Goal: Find contact information: Obtain details needed to contact an individual or organization

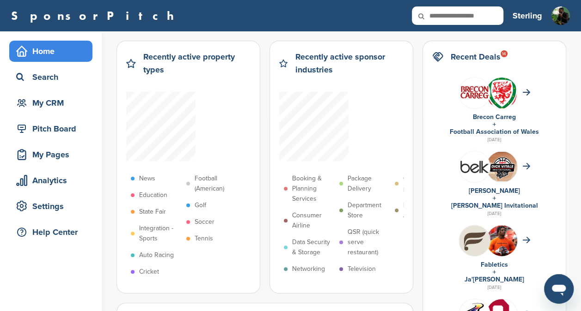
click at [440, 16] on icon at bounding box center [427, 15] width 31 height 19
click at [453, 18] on input "text" at bounding box center [457, 15] width 91 height 18
type input "*******"
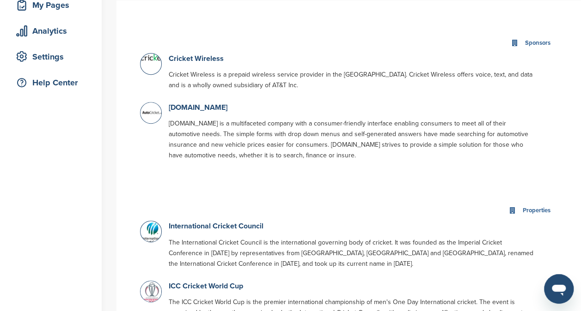
scroll to position [154, 0]
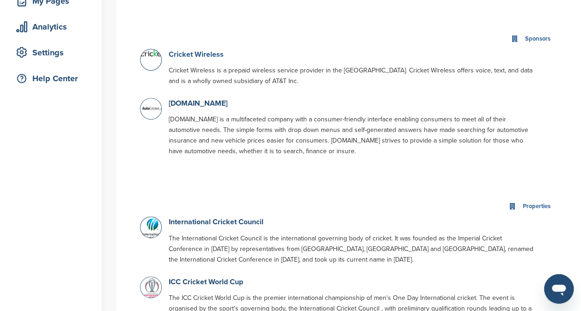
click at [206, 57] on link "Cricket Wireless" at bounding box center [196, 54] width 55 height 9
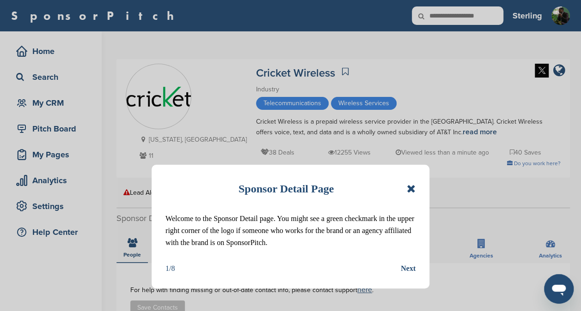
click at [410, 193] on icon at bounding box center [410, 188] width 9 height 11
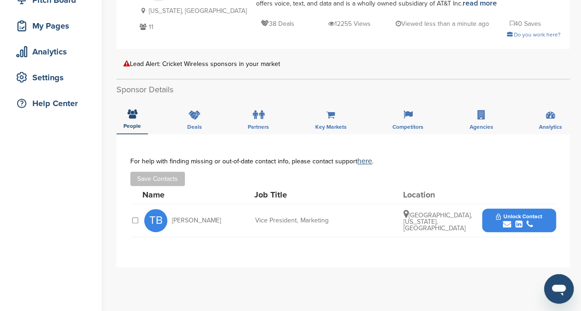
scroll to position [229, 0]
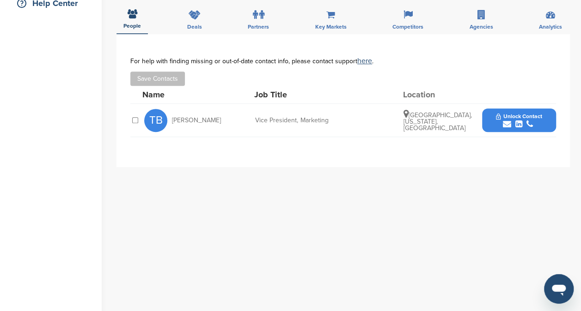
click at [499, 112] on button "Unlock Contact" at bounding box center [519, 121] width 68 height 28
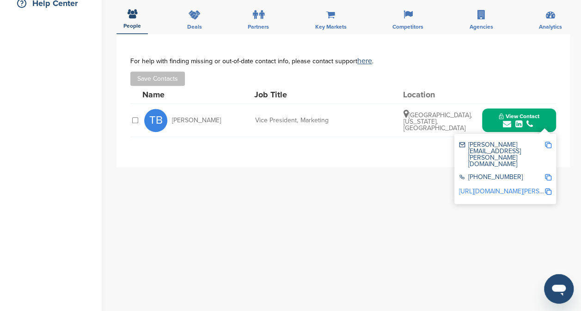
click at [548, 146] on img at bounding box center [548, 145] width 6 height 6
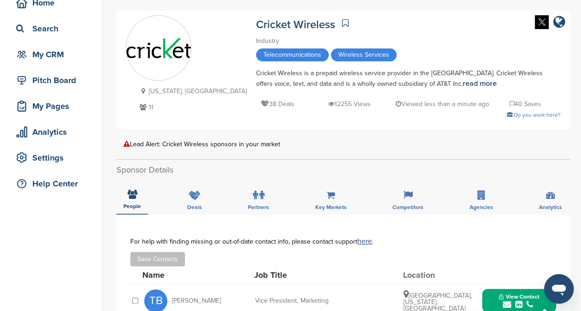
scroll to position [0, 0]
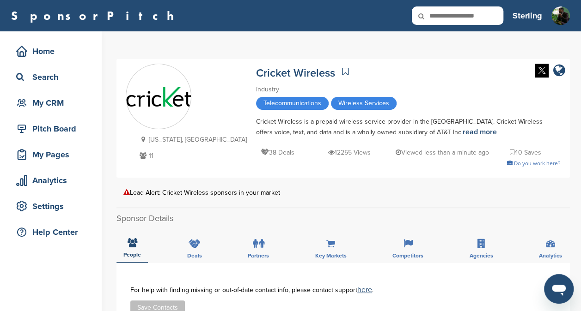
click at [478, 16] on input "text" at bounding box center [457, 15] width 91 height 18
type input "**********"
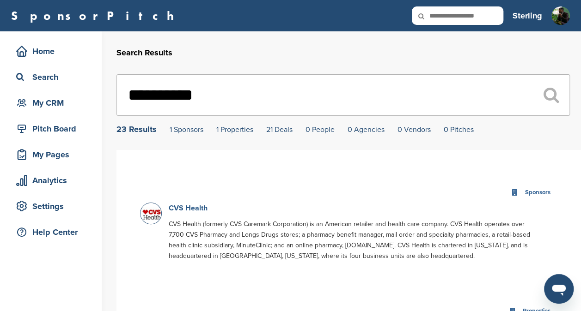
click at [169, 207] on link "CVS Health" at bounding box center [188, 208] width 39 height 9
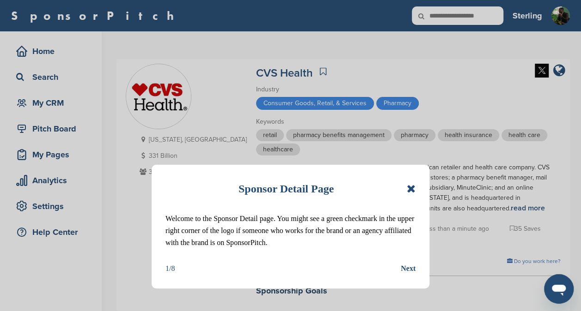
click at [411, 188] on icon at bounding box center [410, 188] width 9 height 11
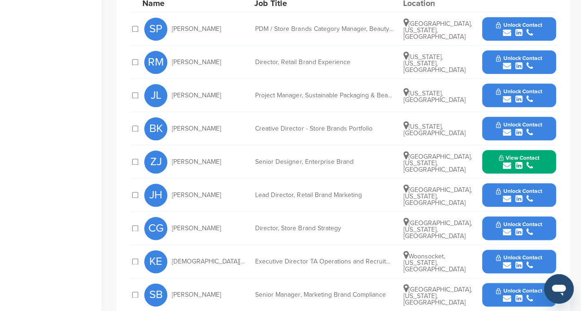
scroll to position [438, 0]
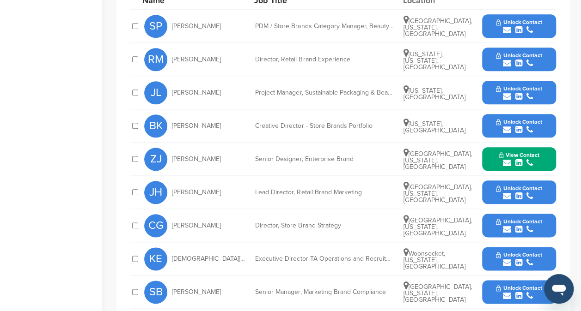
click at [510, 185] on span "Unlock Contact" at bounding box center [519, 188] width 46 height 6
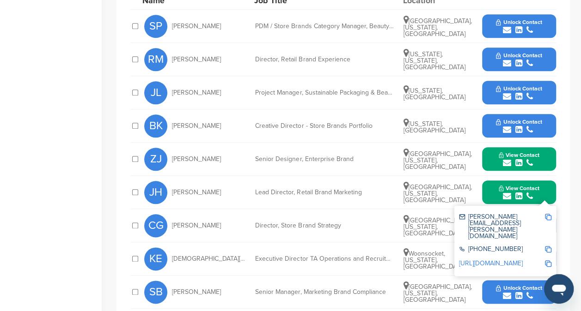
click at [546, 216] on img at bounding box center [548, 217] width 6 height 6
